Goal: Find specific page/section: Find specific page/section

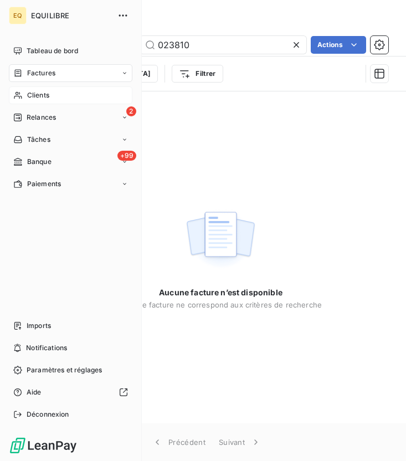
click at [22, 94] on icon at bounding box center [17, 95] width 9 height 9
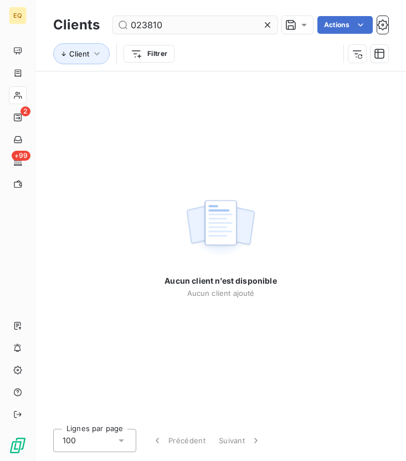
drag, startPoint x: 192, startPoint y: 30, endPoint x: 121, endPoint y: 27, distance: 71.0
click at [121, 27] on input "023810" at bounding box center [195, 25] width 165 height 18
type input "s"
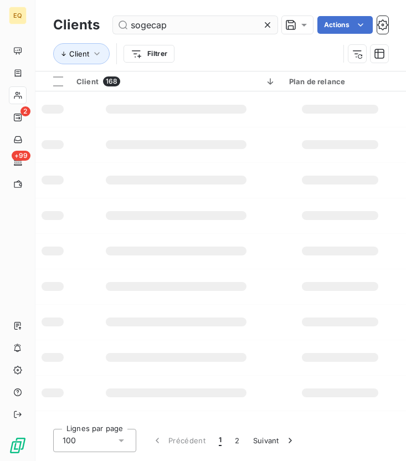
type input "sogecap"
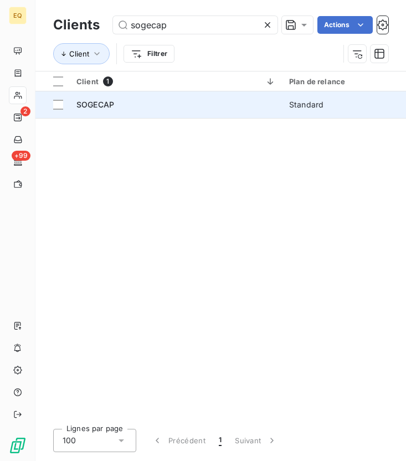
click at [96, 104] on span "SOGECAP" at bounding box center [95, 104] width 38 height 9
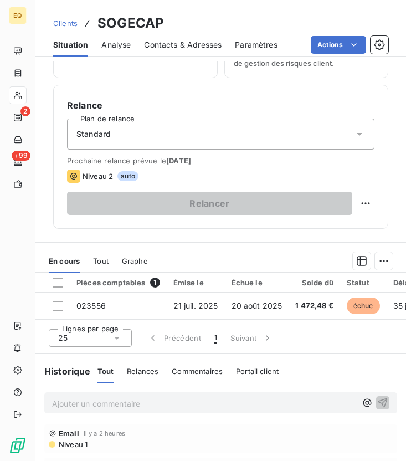
scroll to position [237, 0]
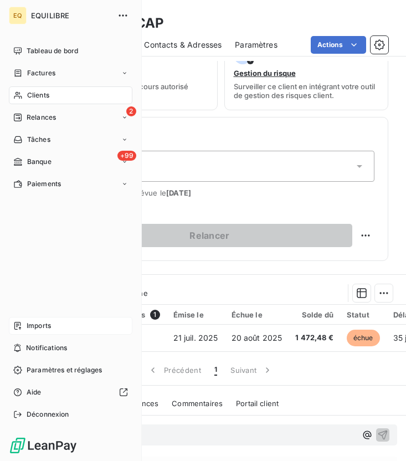
click at [43, 330] on span "Imports" at bounding box center [39, 326] width 24 height 10
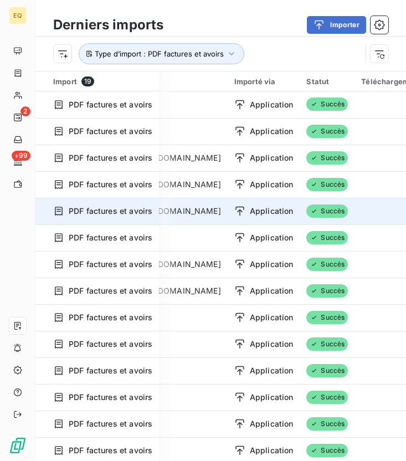
scroll to position [0, 285]
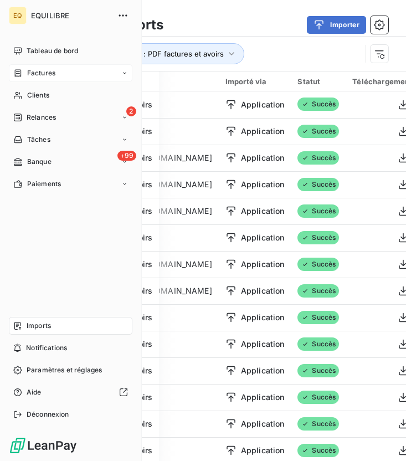
click at [47, 69] on span "Factures" at bounding box center [41, 73] width 28 height 10
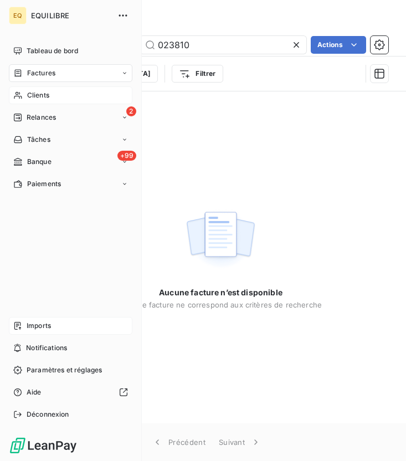
click at [34, 94] on span "Clients" at bounding box center [38, 95] width 22 height 10
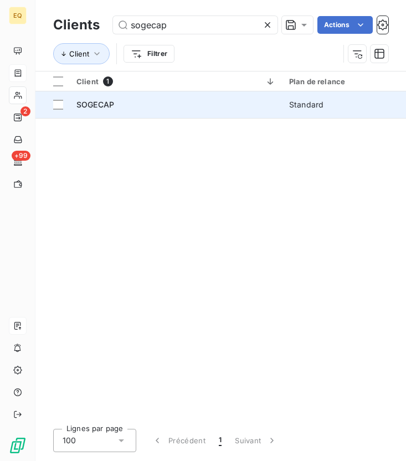
click at [93, 107] on span "SOGECAP" at bounding box center [95, 104] width 38 height 9
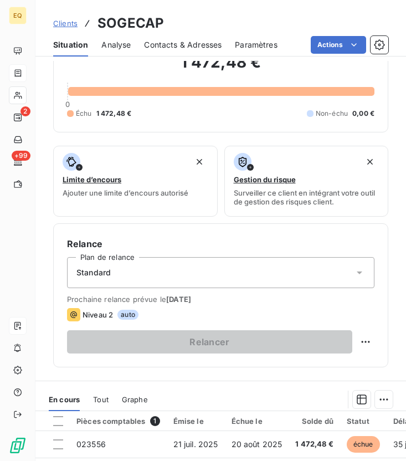
scroll to position [397, 0]
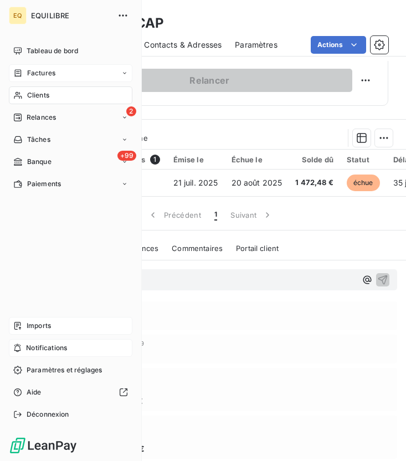
click at [47, 348] on span "Notifications" at bounding box center [46, 348] width 41 height 10
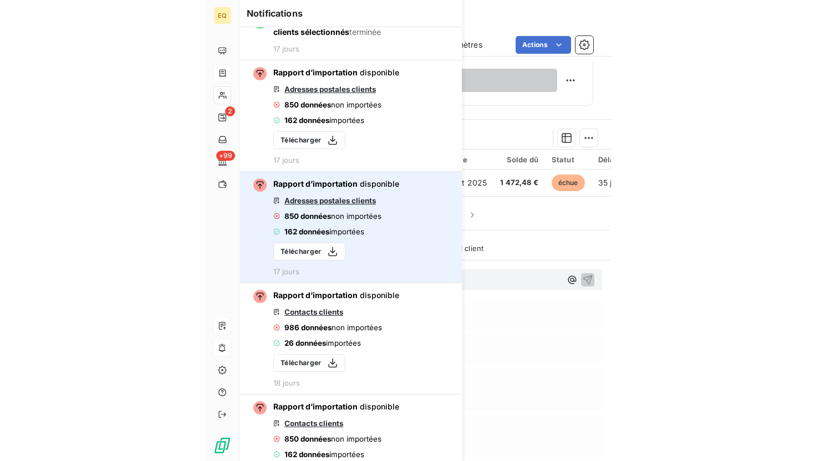
scroll to position [349, 0]
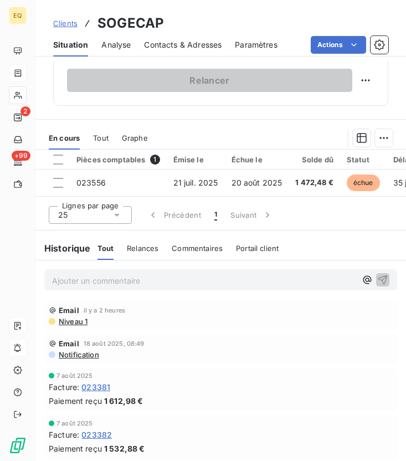
click at [336, 334] on div "Email [DATE] 08:49 Notification" at bounding box center [220, 348] width 371 height 33
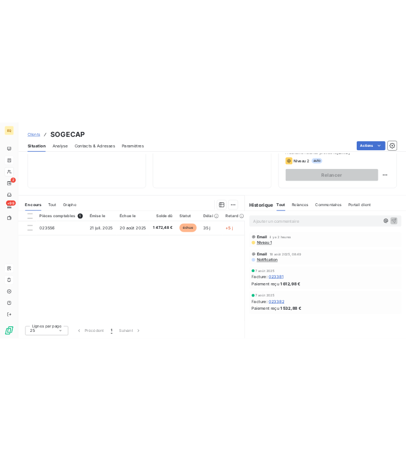
scroll to position [397, 0]
